Goal: Find specific page/section: Find specific page/section

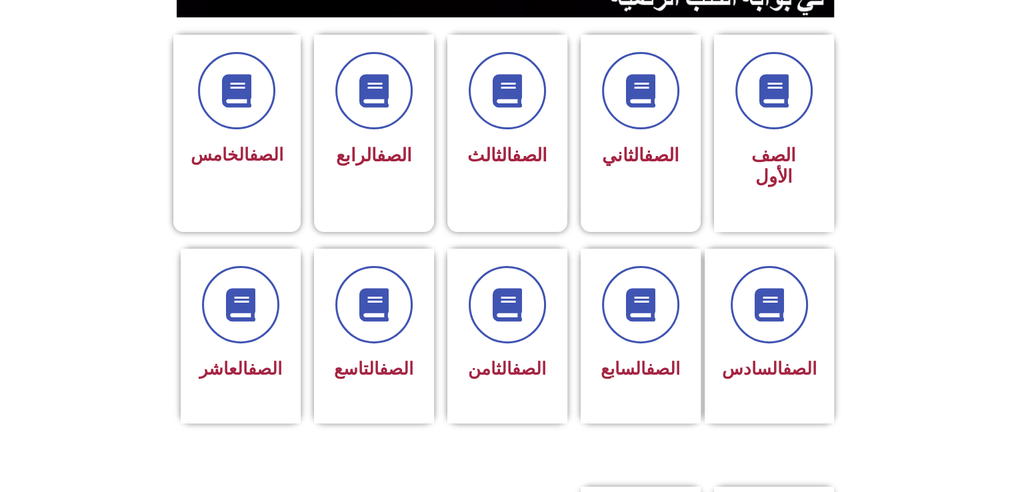
scroll to position [281, 0]
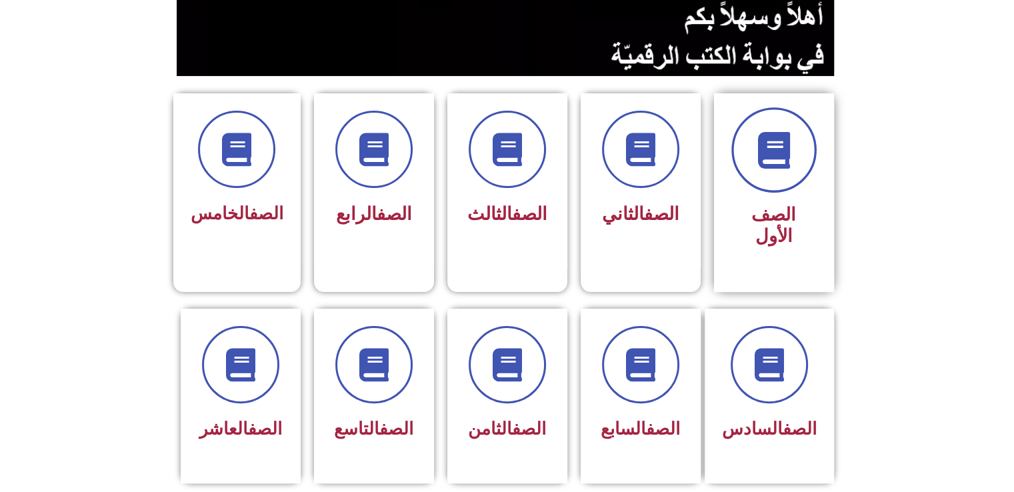
click at [792, 186] on span at bounding box center [773, 149] width 85 height 85
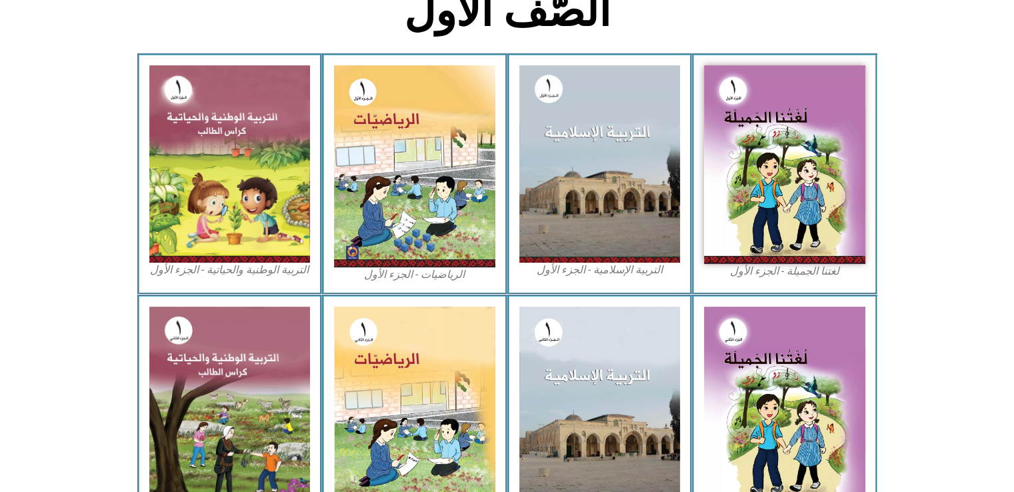
scroll to position [405, 0]
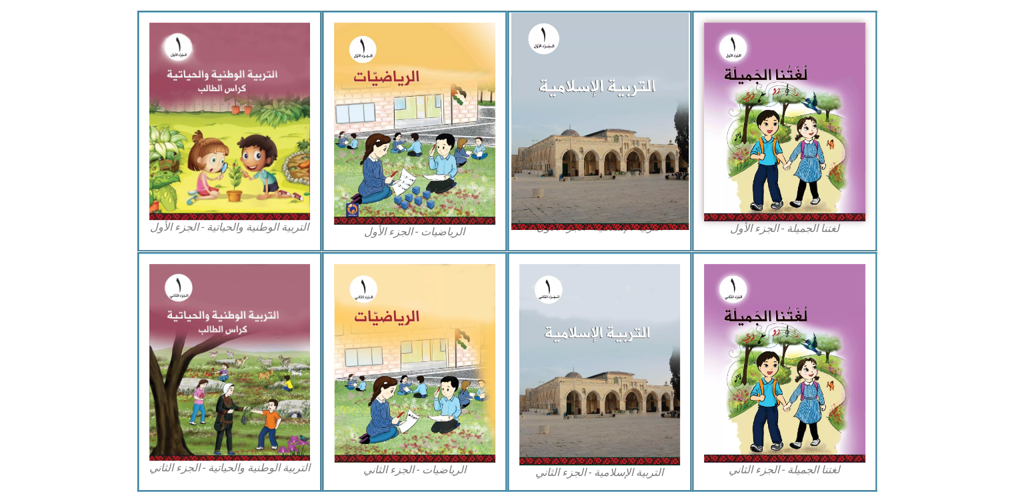
click at [567, 137] on img at bounding box center [599, 121] width 177 height 217
